Goal: Task Accomplishment & Management: Manage account settings

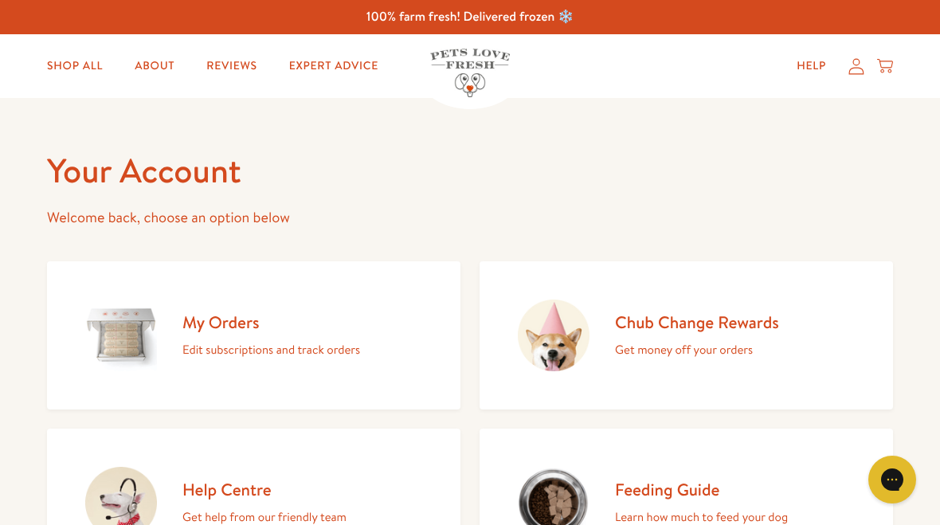
click at [230, 348] on p "Edit subscriptions and track orders" at bounding box center [271, 349] width 178 height 21
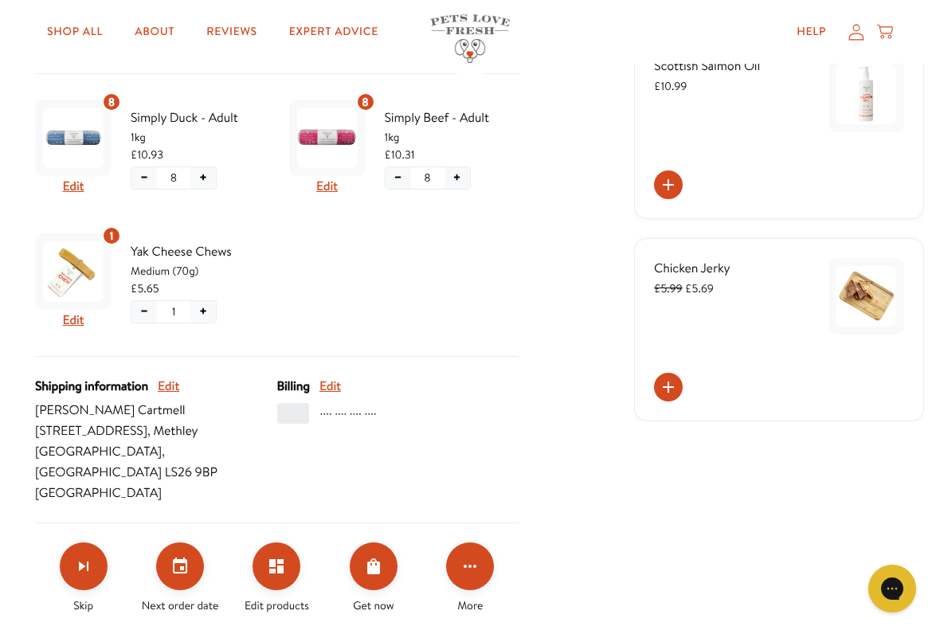
scroll to position [410, 0]
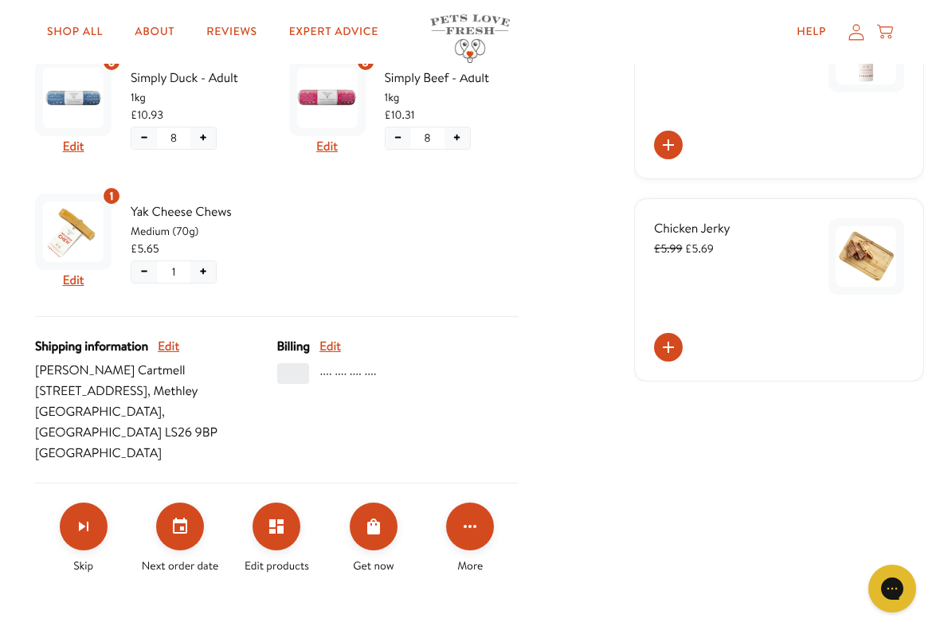
click at [474, 517] on button "Click for more options" at bounding box center [470, 527] width 48 height 48
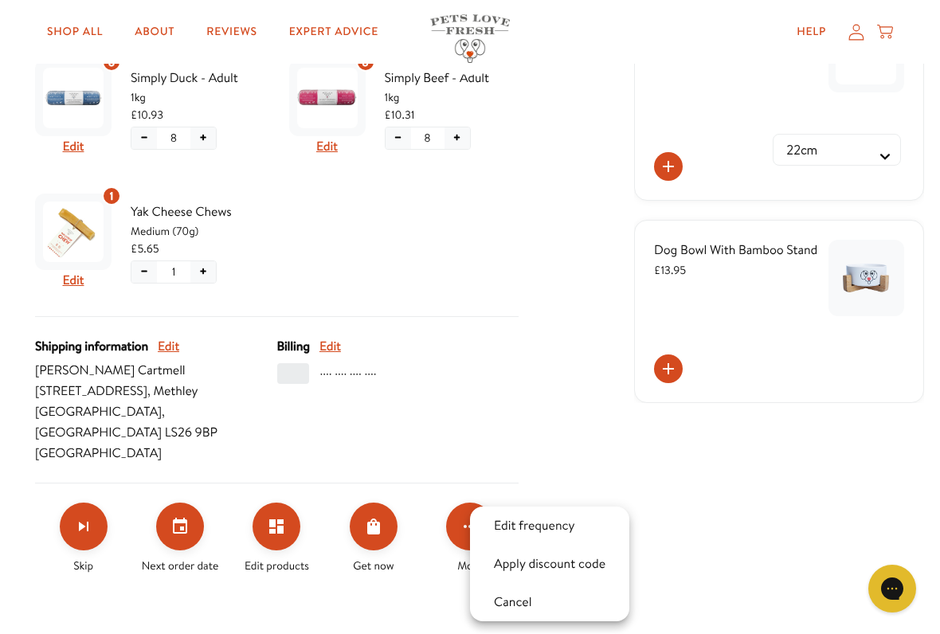
click at [543, 390] on div at bounding box center [470, 317] width 940 height 634
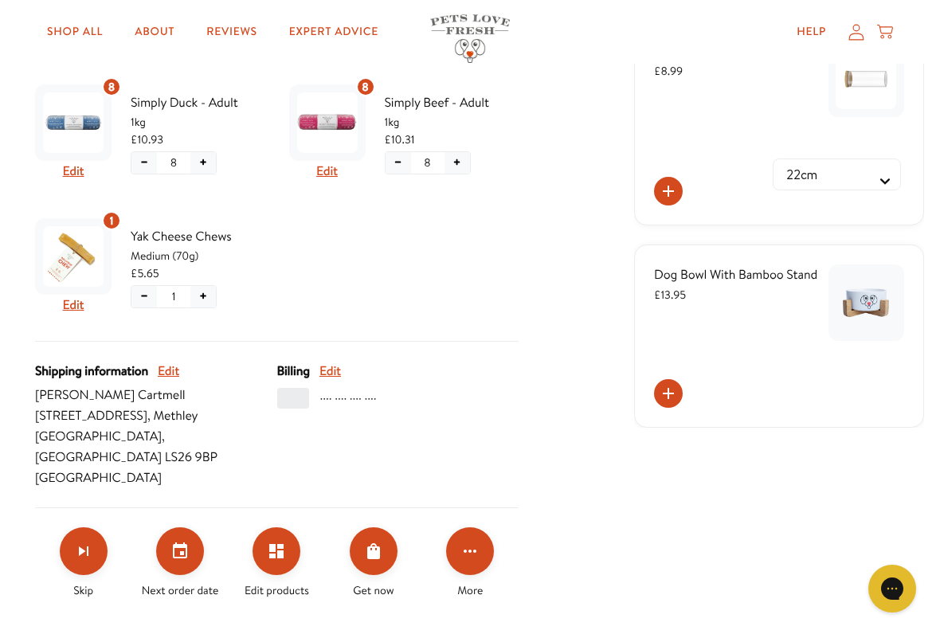
scroll to position [280, 0]
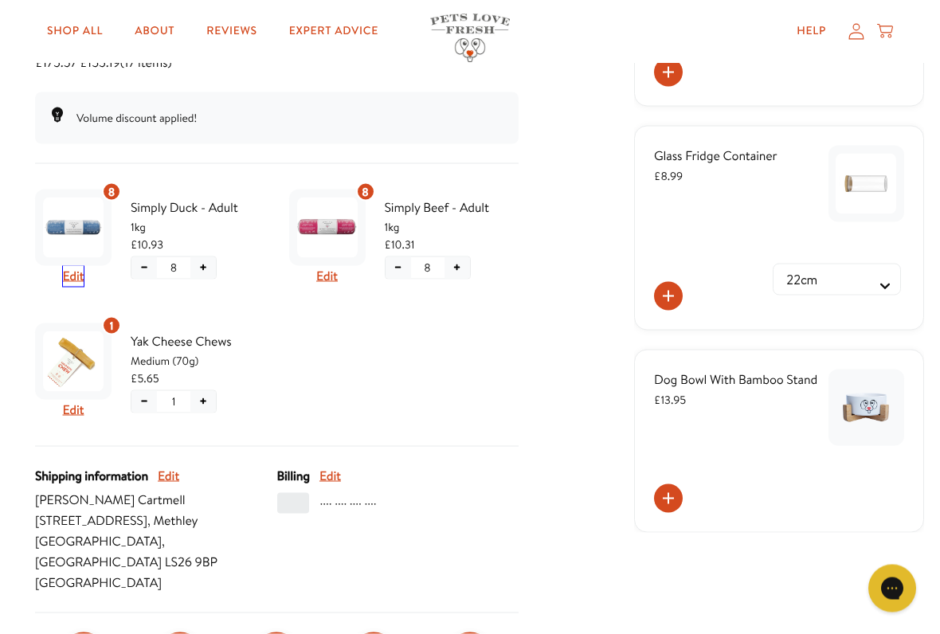
click at [70, 279] on button "Edit" at bounding box center [74, 276] width 22 height 21
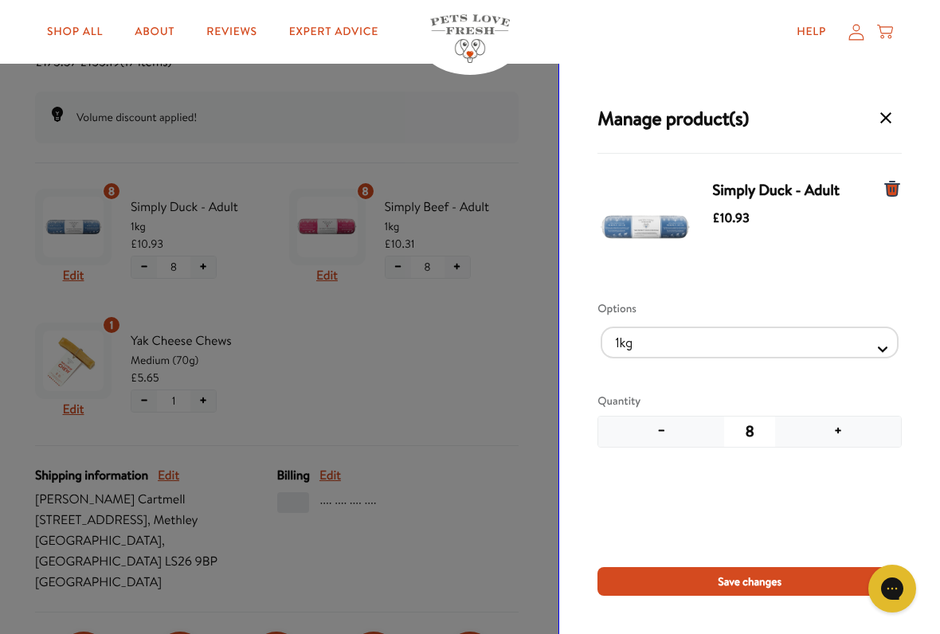
click at [841, 429] on button "+" at bounding box center [838, 432] width 126 height 30
click at [843, 427] on button "+" at bounding box center [838, 432] width 126 height 30
click at [751, 524] on span "Save changes" at bounding box center [750, 582] width 64 height 18
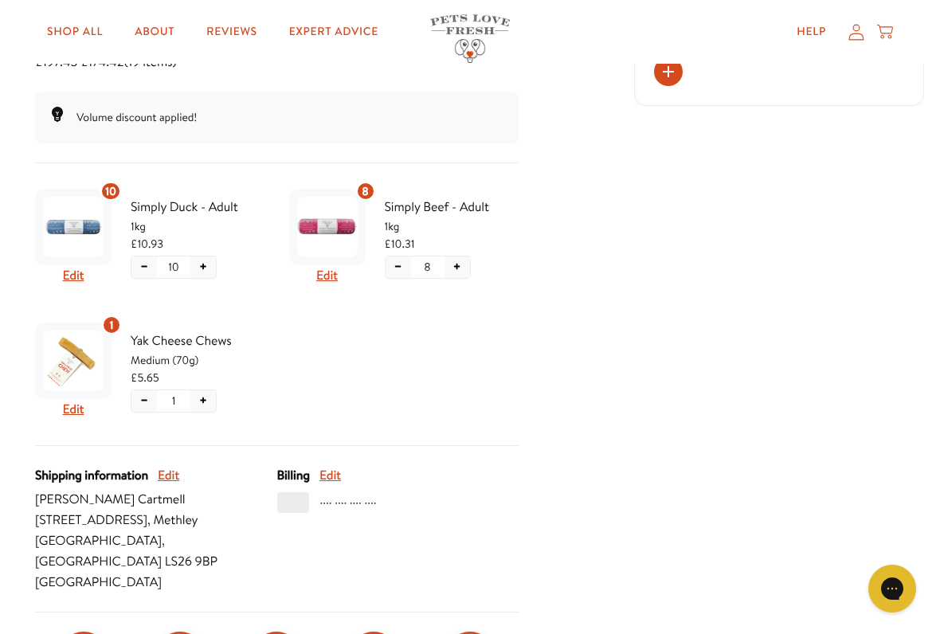
click at [426, 233] on span "1kg" at bounding box center [452, 227] width 135 height 18
click at [325, 276] on button "Edit" at bounding box center [327, 275] width 22 height 21
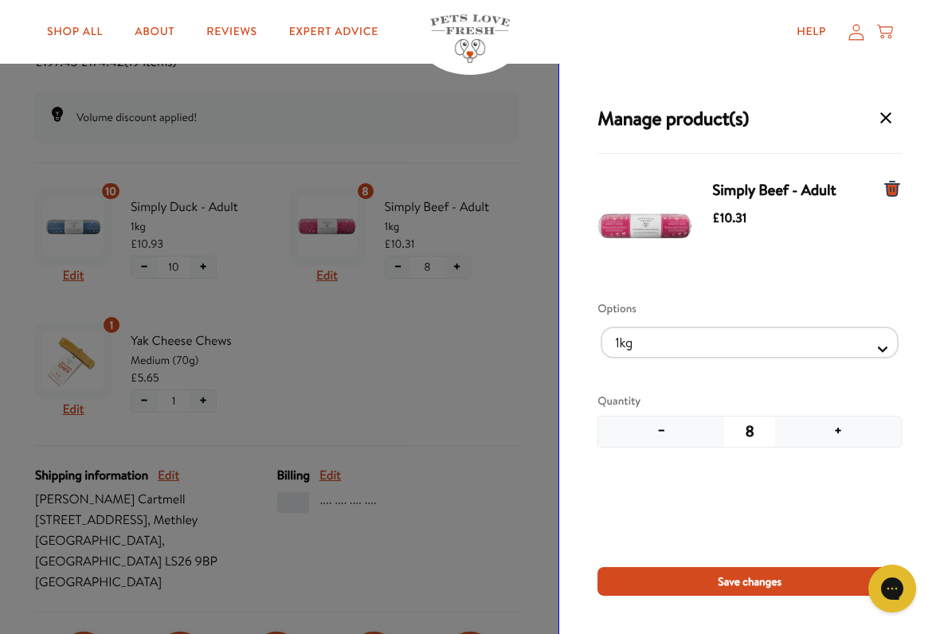
click at [665, 432] on button "−" at bounding box center [661, 432] width 126 height 30
click at [667, 429] on button "−" at bounding box center [661, 432] width 126 height 30
click at [665, 433] on button "−" at bounding box center [661, 432] width 126 height 30
click at [656, 435] on button "−" at bounding box center [661, 432] width 126 height 30
click at [753, 524] on span "Save changes" at bounding box center [750, 582] width 64 height 18
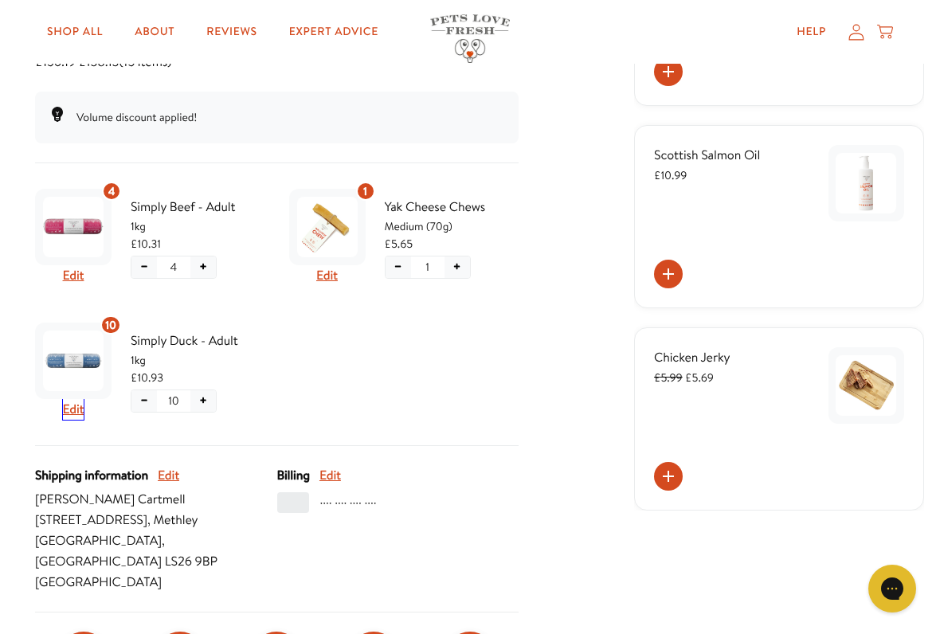
click at [81, 406] on button "Edit" at bounding box center [74, 409] width 22 height 21
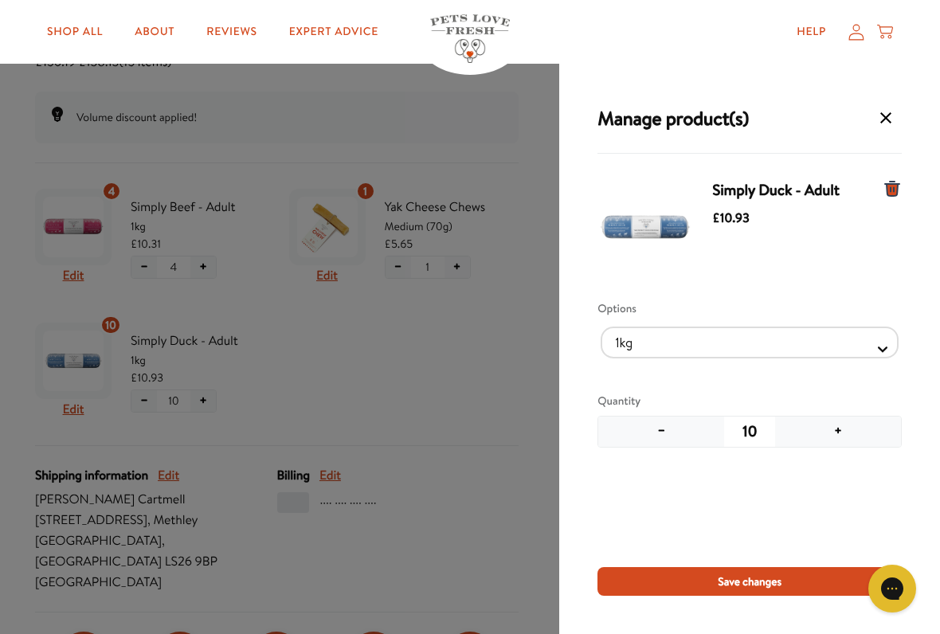
click at [396, 378] on div "Manage product(s) Simply Duck - Adult £10.93 Options 1kg 600g Quantity − 10 + S…" at bounding box center [470, 317] width 940 height 634
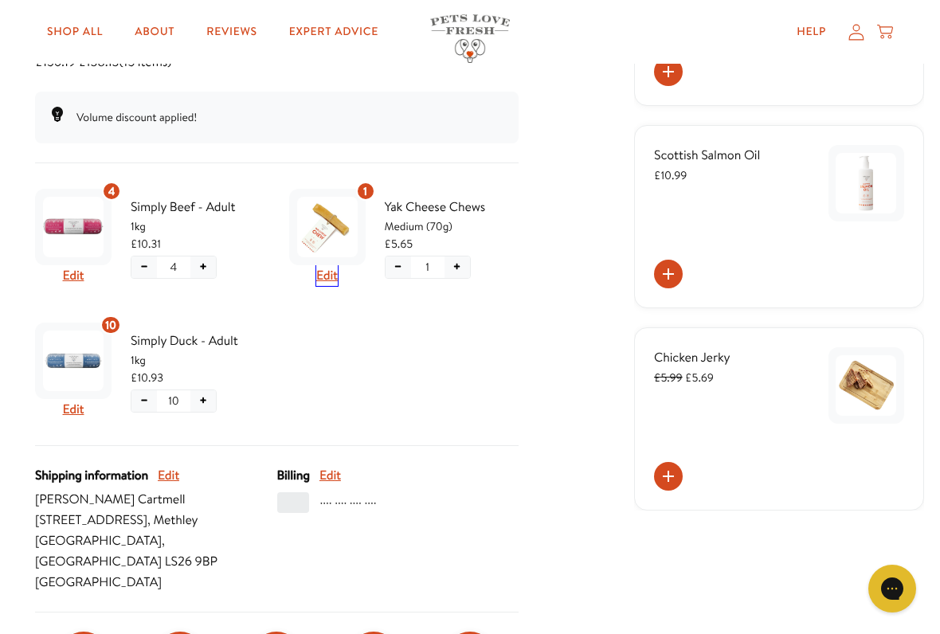
click at [336, 278] on button "Edit" at bounding box center [327, 275] width 22 height 21
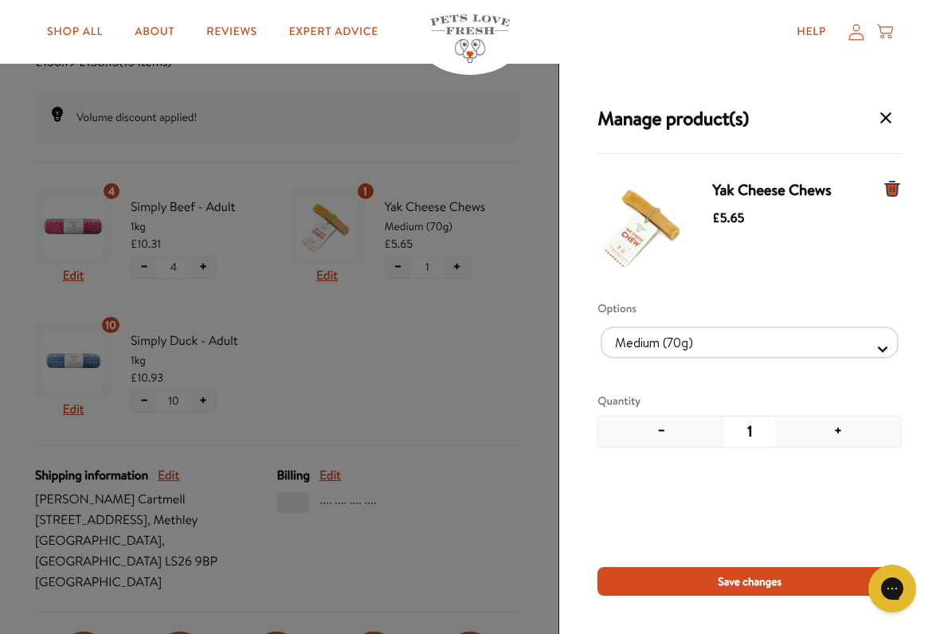
click at [671, 429] on button "−" at bounding box center [661, 432] width 126 height 30
click at [650, 430] on button "−" at bounding box center [661, 432] width 126 height 30
click at [891, 194] on icon "Manage products for subscription" at bounding box center [892, 189] width 14 height 14
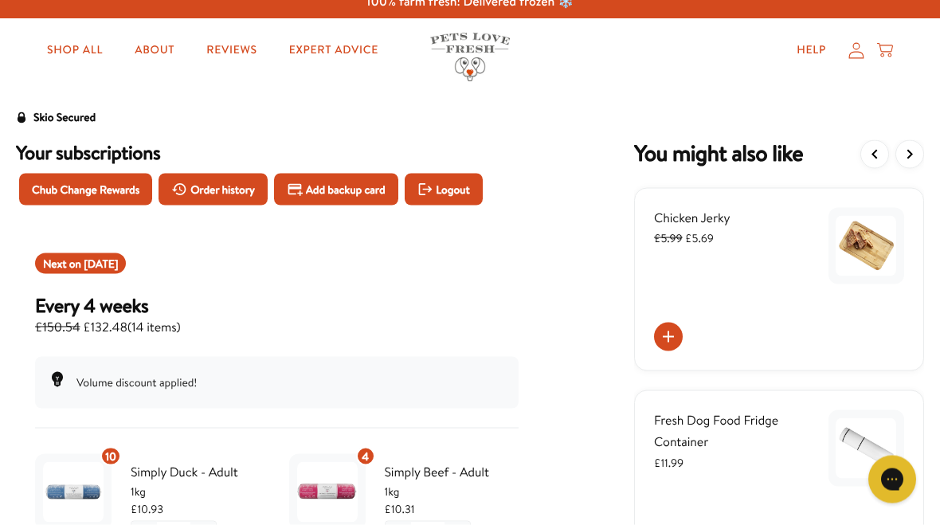
scroll to position [0, 0]
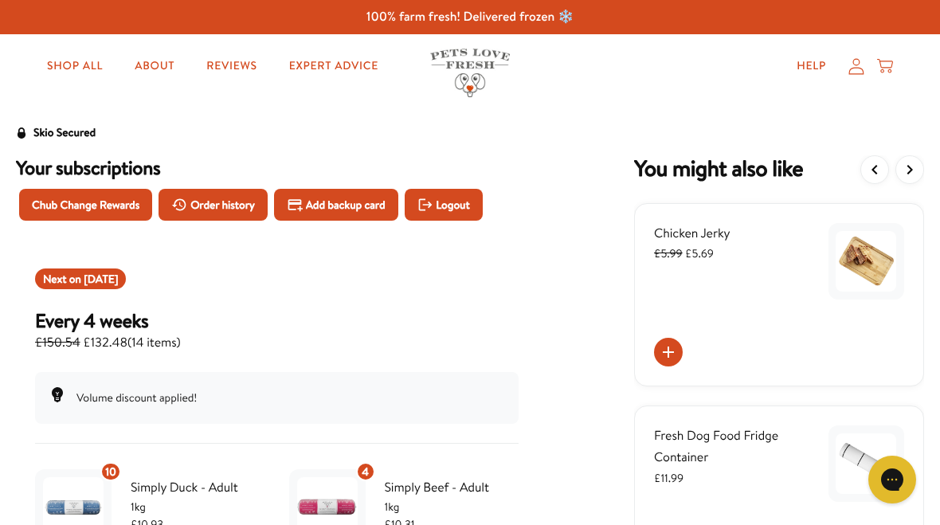
click at [909, 174] on icon "View more items" at bounding box center [910, 170] width 6 height 10
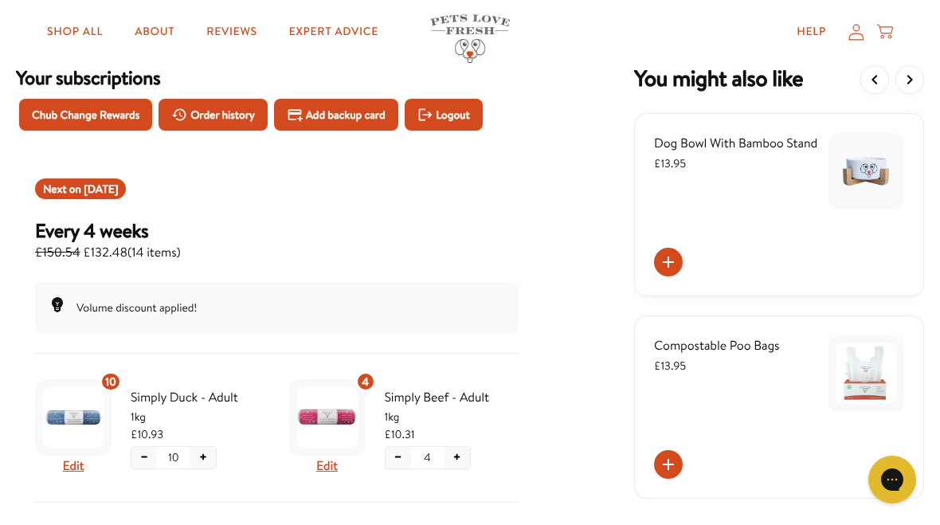
scroll to position [41, 0]
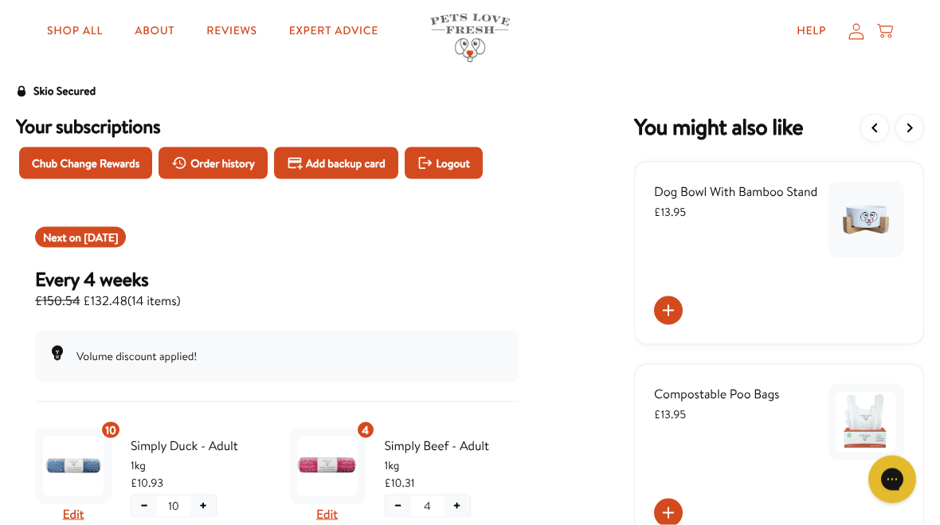
click at [901, 138] on button "View more items" at bounding box center [910, 128] width 29 height 29
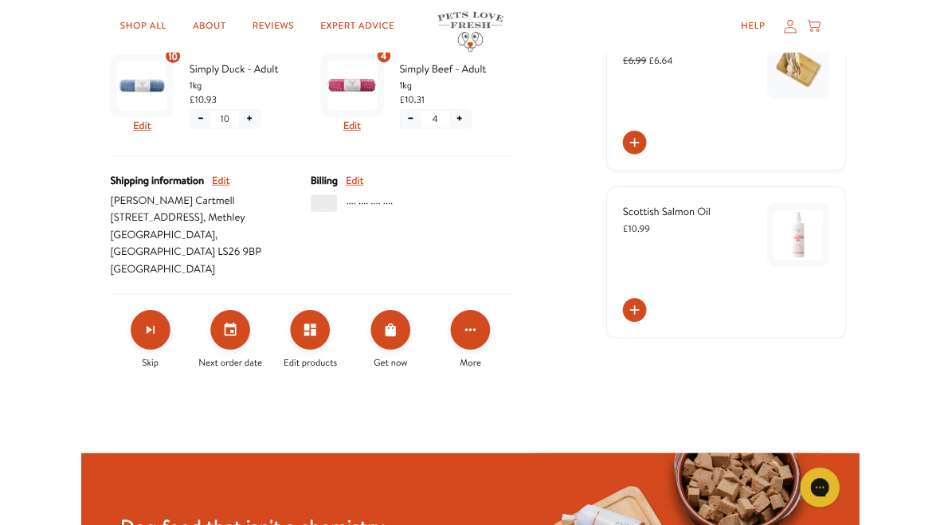
scroll to position [403, 0]
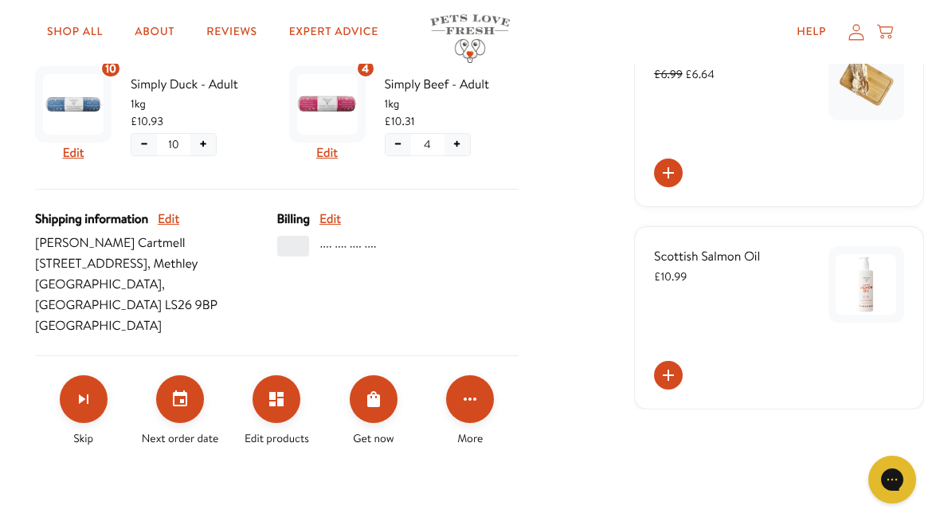
click at [275, 392] on icon "Edit products" at bounding box center [276, 399] width 14 height 14
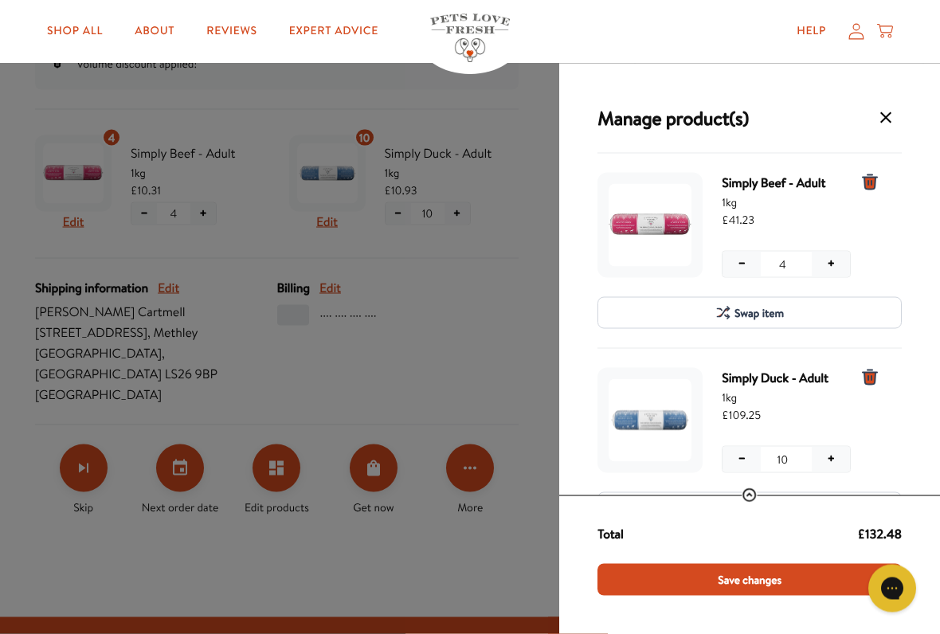
scroll to position [336, 0]
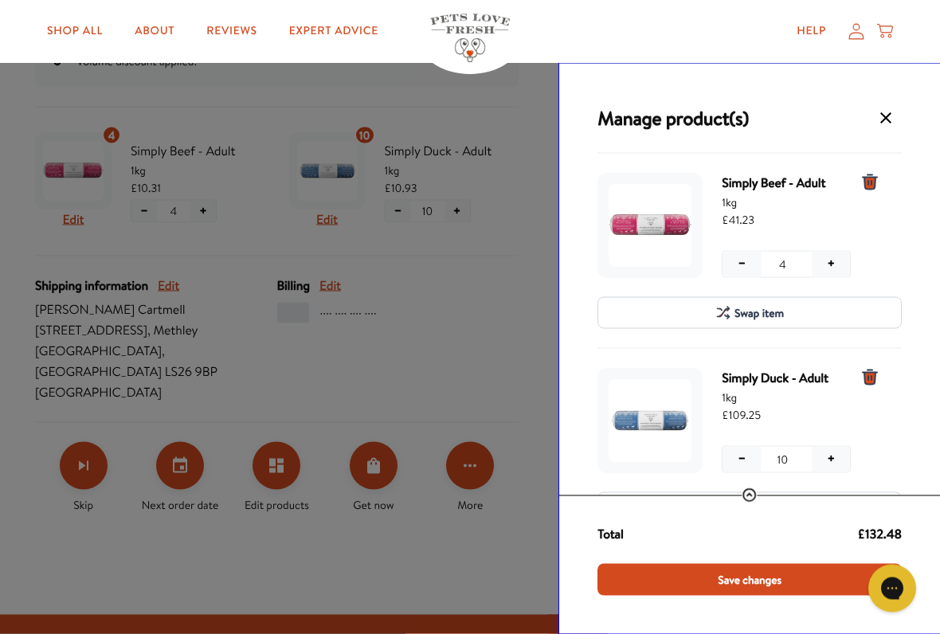
click at [753, 524] on span "Save changes" at bounding box center [750, 580] width 64 height 18
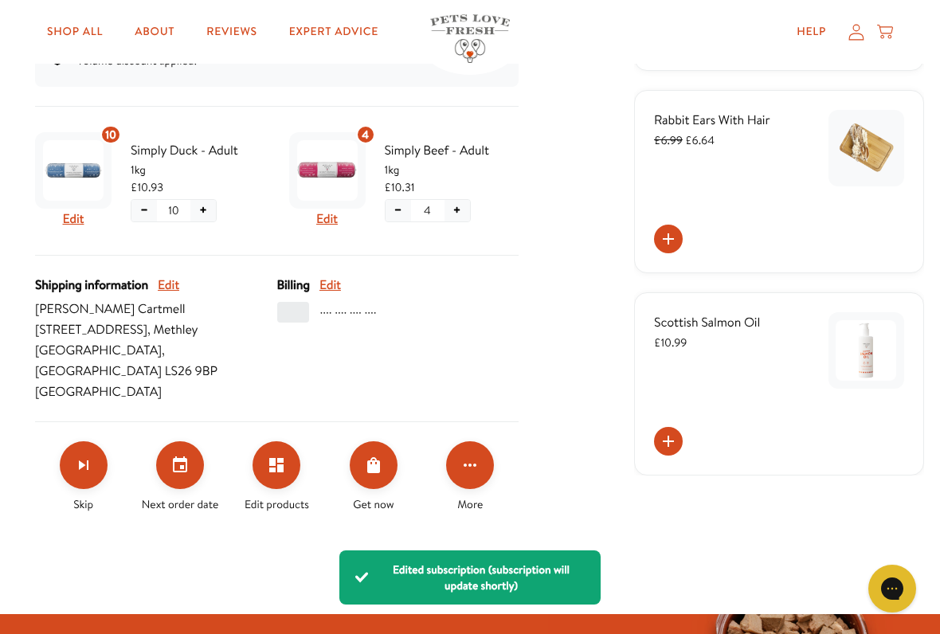
click at [479, 456] on icon "Click for more options" at bounding box center [470, 465] width 19 height 19
click at [574, 380] on div at bounding box center [470, 317] width 940 height 634
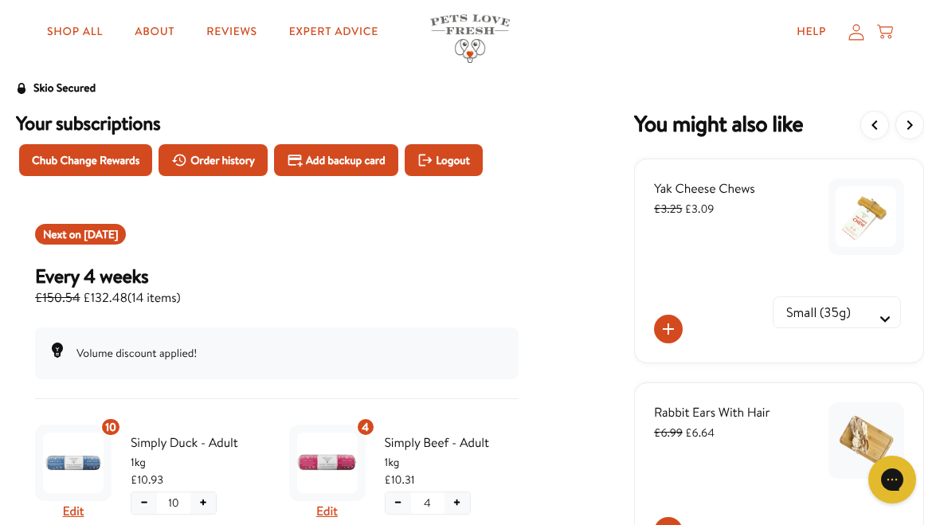
scroll to position [23, 0]
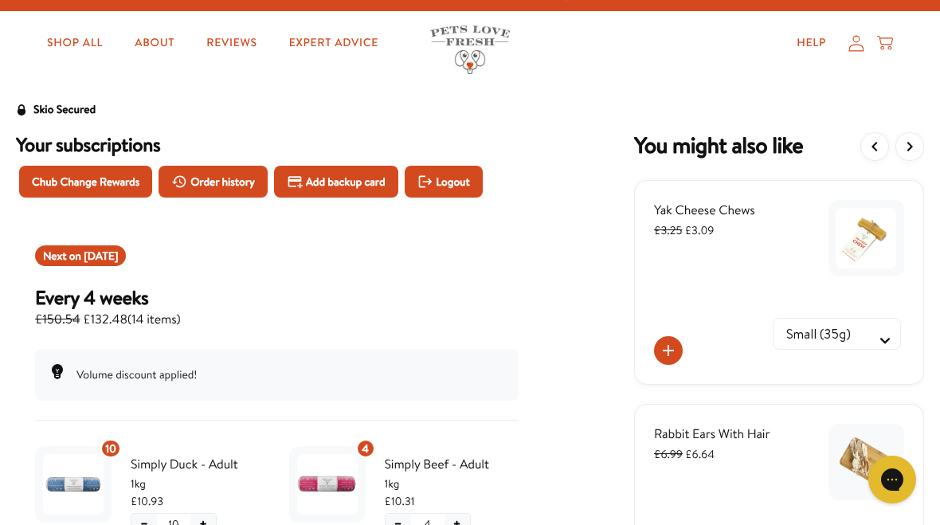
click at [69, 36] on link "Shop All" at bounding box center [74, 43] width 81 height 32
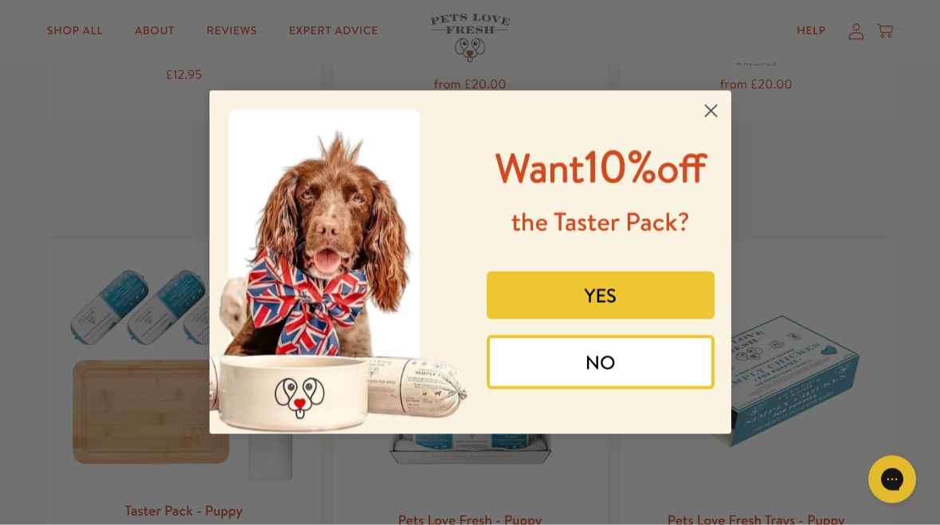
scroll to position [481, 0]
click at [703, 104] on circle "Close dialog" at bounding box center [710, 111] width 26 height 26
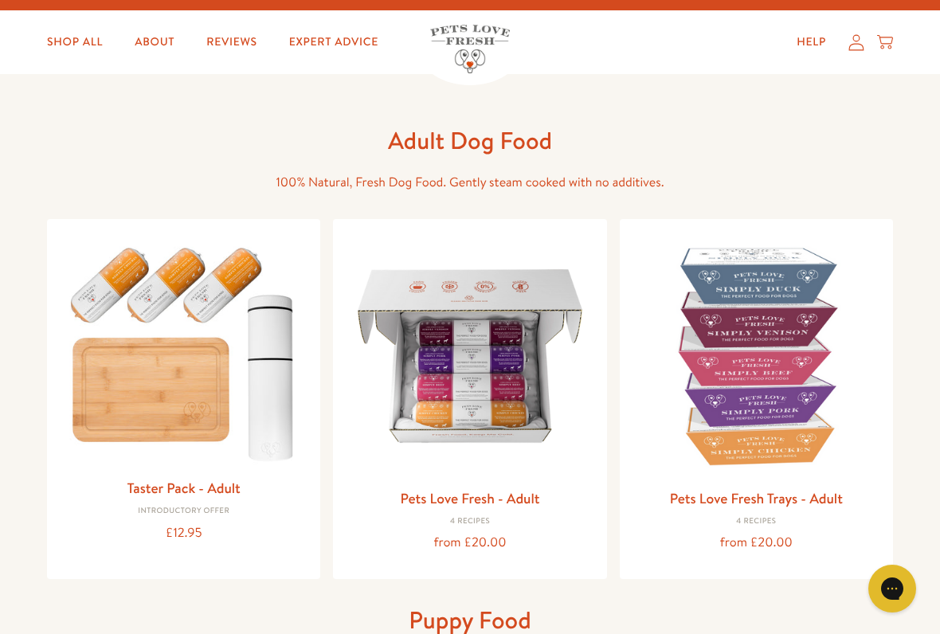
scroll to position [23, 0]
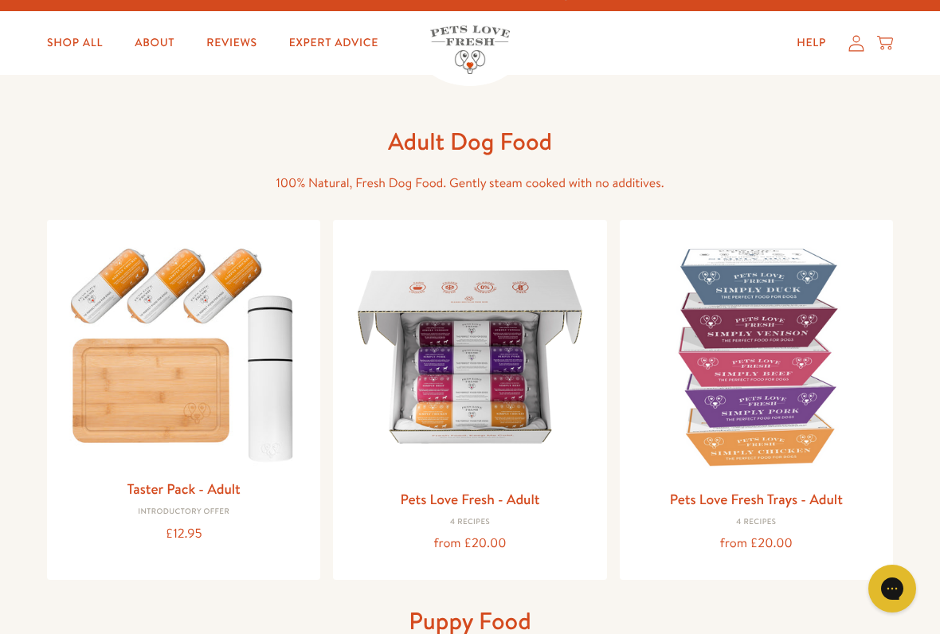
click at [475, 409] on img at bounding box center [470, 357] width 248 height 248
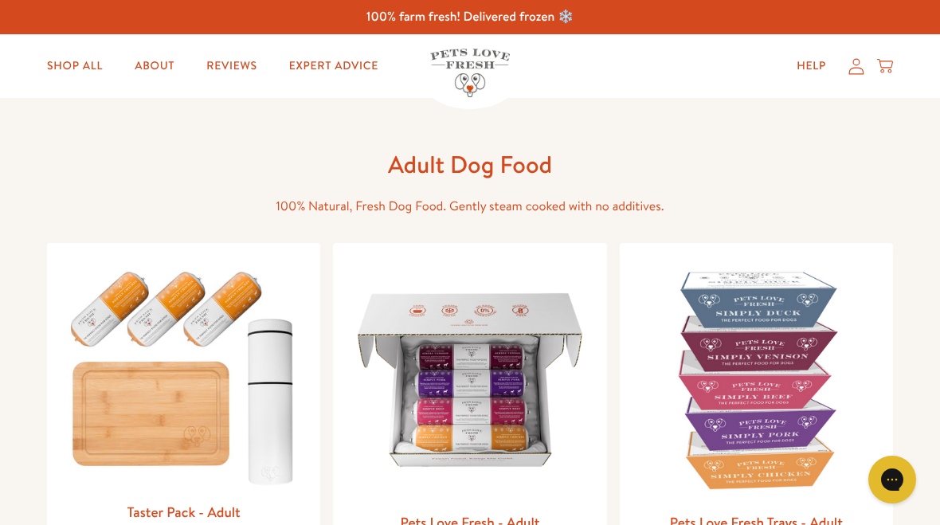
scroll to position [68, 0]
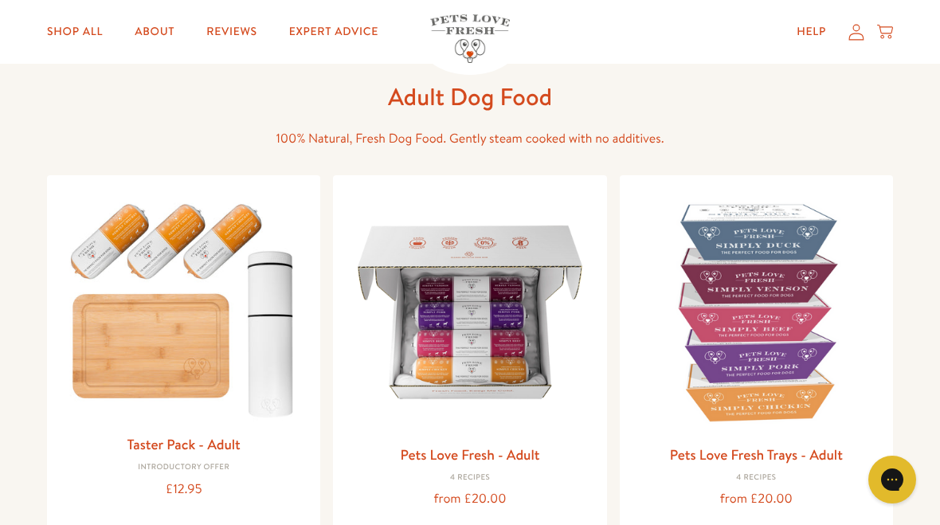
click at [885, 33] on icon at bounding box center [885, 32] width 16 height 18
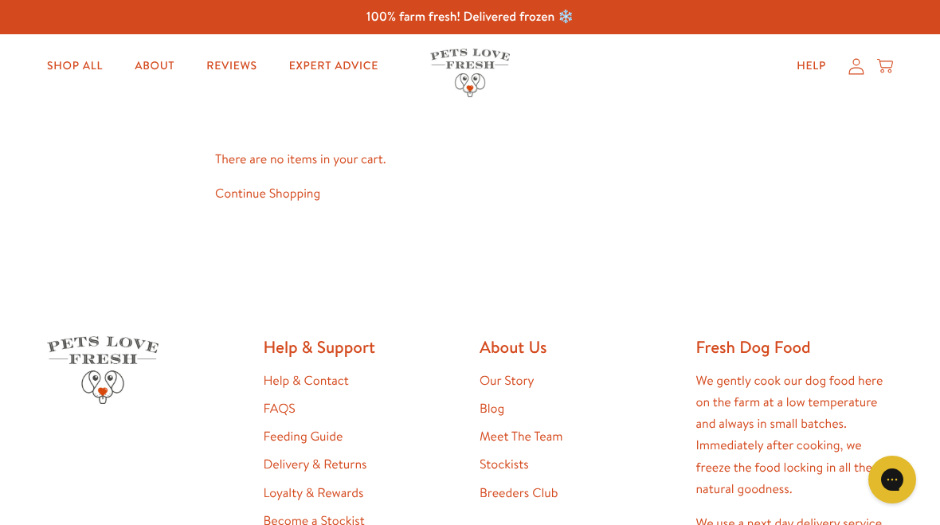
click at [858, 72] on icon at bounding box center [857, 66] width 16 height 17
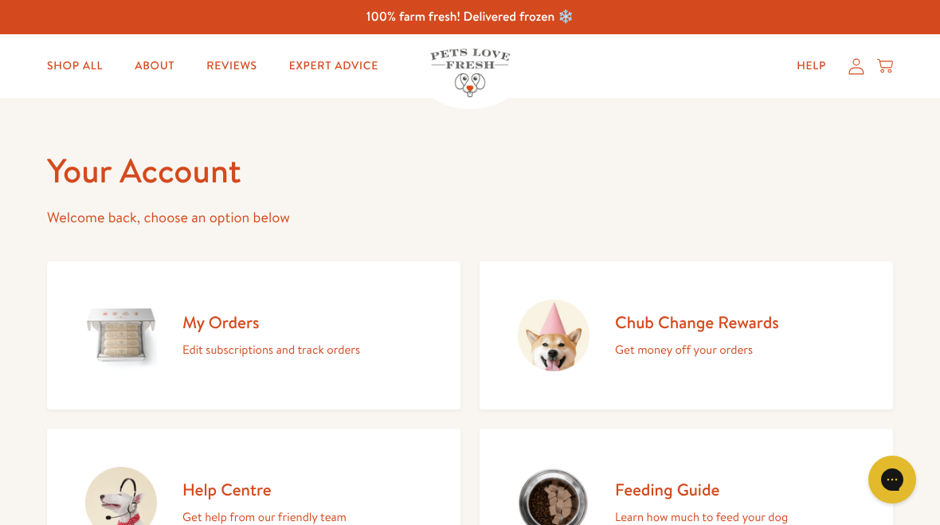
click at [249, 350] on p "Edit subscriptions and track orders" at bounding box center [271, 349] width 178 height 21
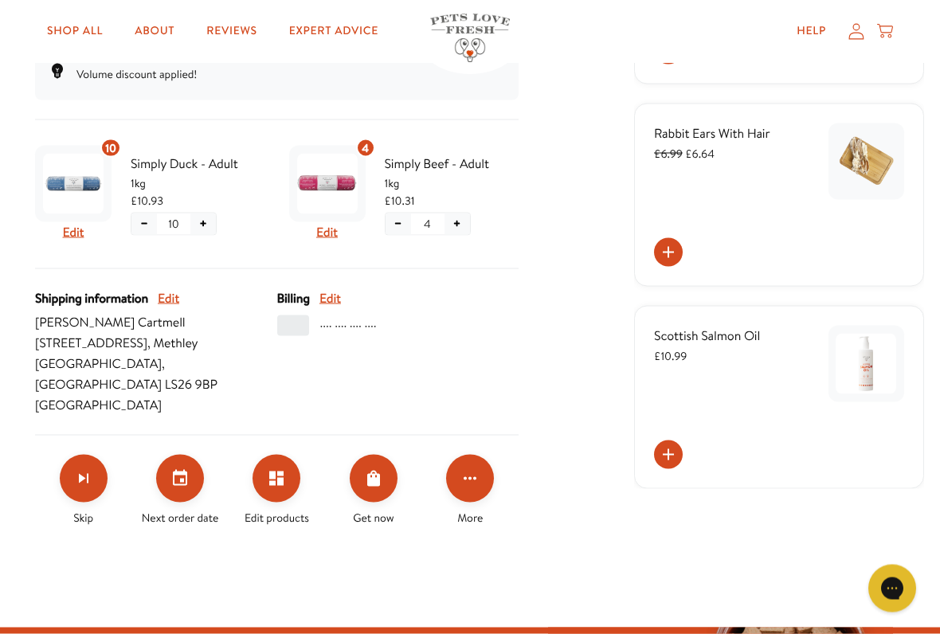
scroll to position [324, 0]
click at [370, 470] on icon "Order Now" at bounding box center [373, 478] width 13 height 16
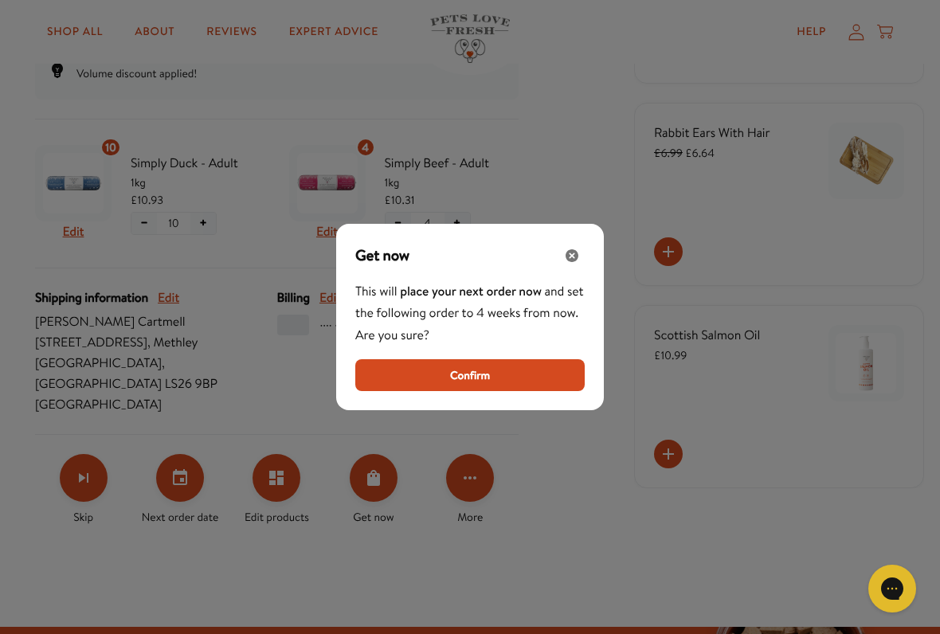
click at [467, 375] on span "Confirm" at bounding box center [470, 376] width 40 height 18
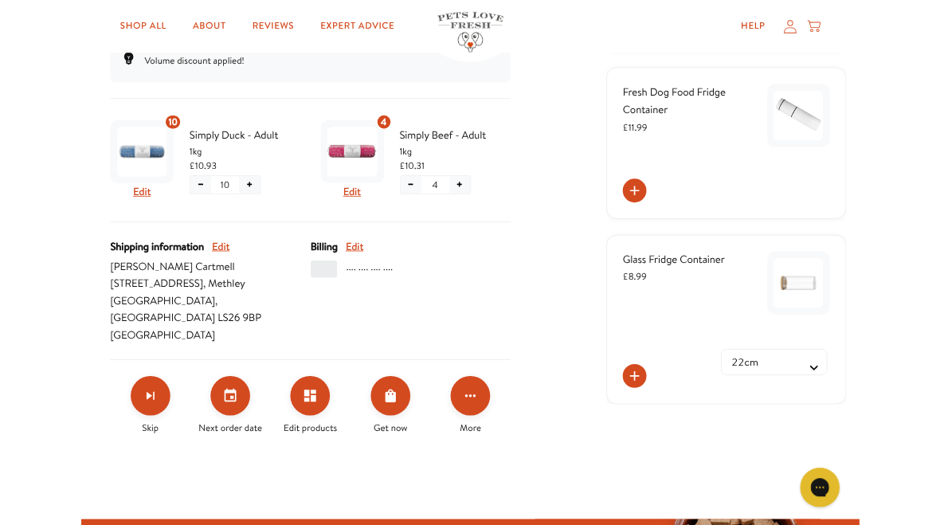
scroll to position [0, 0]
